Goal: Information Seeking & Learning: Learn about a topic

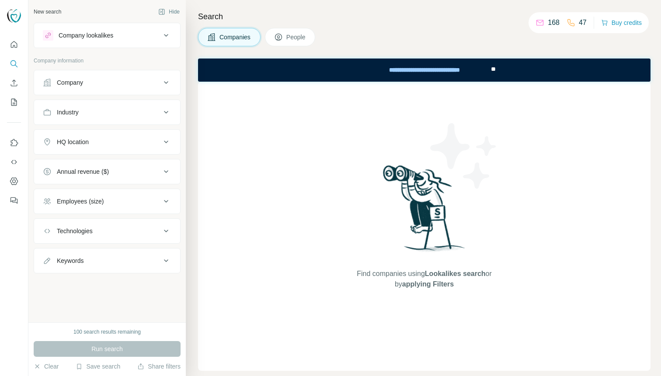
click at [295, 33] on span "People" at bounding box center [296, 37] width 20 height 9
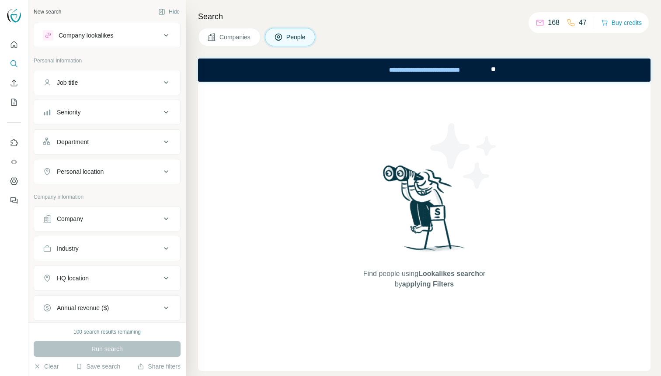
click at [157, 107] on button "Seniority" at bounding box center [107, 112] width 146 height 21
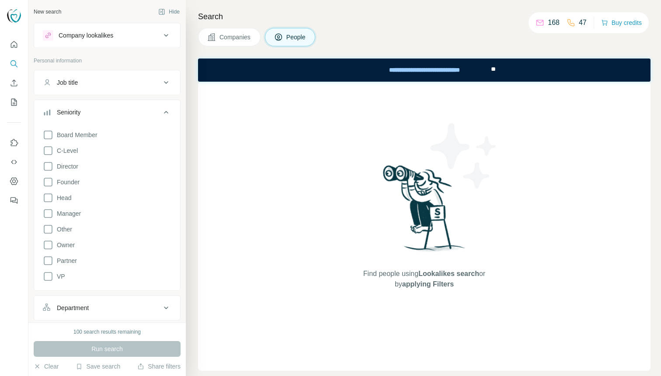
click at [157, 107] on button "Seniority" at bounding box center [107, 114] width 146 height 24
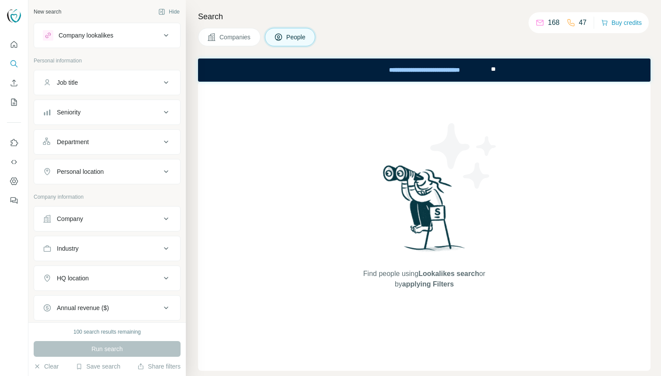
click at [135, 79] on div "Job title" at bounding box center [102, 82] width 118 height 9
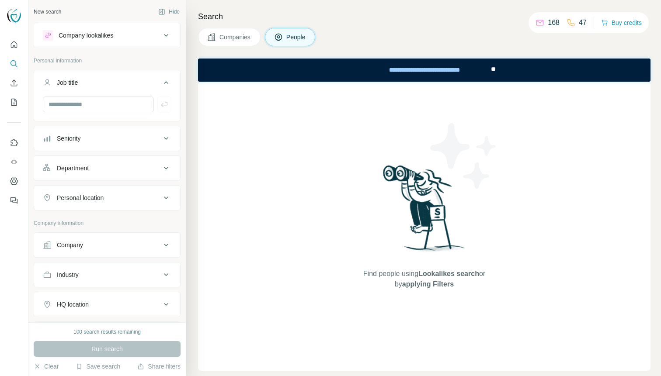
click at [135, 79] on div "Job title" at bounding box center [102, 82] width 118 height 9
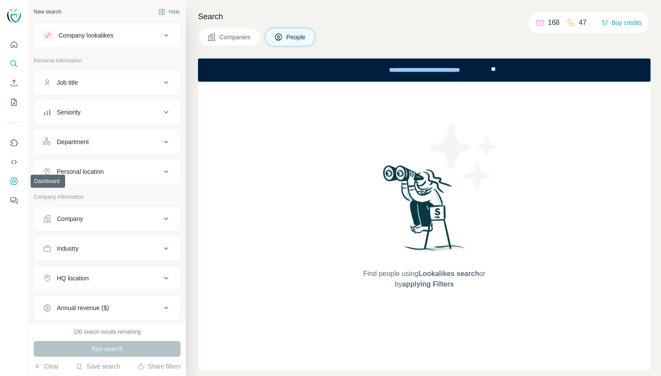
click at [14, 183] on icon "Dashboard" at bounding box center [14, 181] width 9 height 9
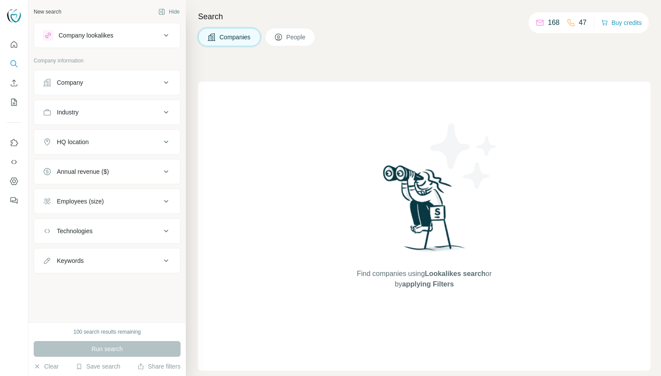
click at [164, 38] on icon at bounding box center [166, 35] width 10 height 10
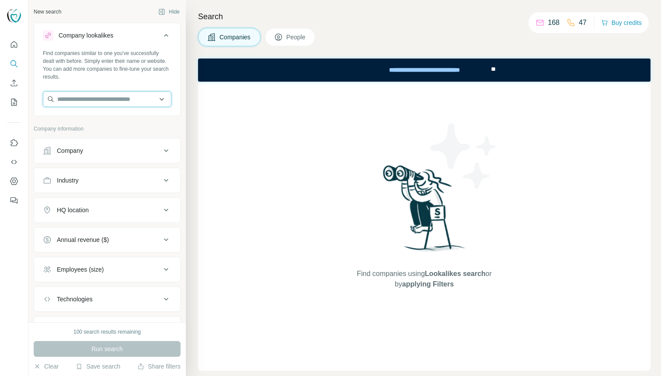
click at [136, 97] on input "text" at bounding box center [107, 99] width 128 height 16
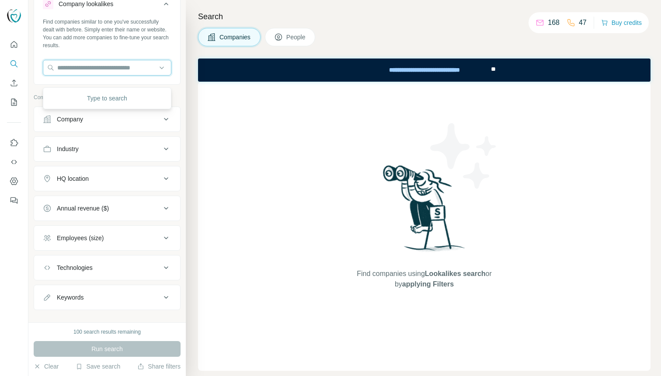
scroll to position [44, 0]
